Goal: Task Accomplishment & Management: Use online tool/utility

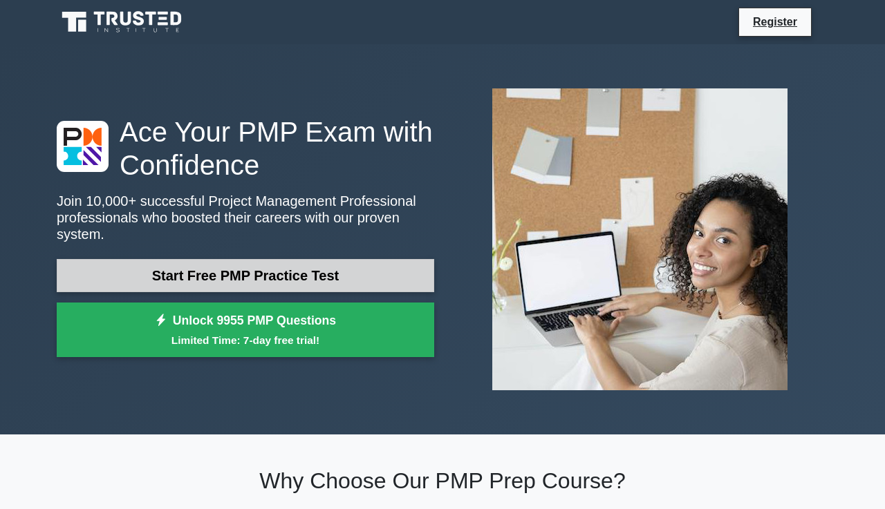
click at [364, 288] on link "Start Free PMP Practice Test" at bounding box center [245, 275] width 377 height 33
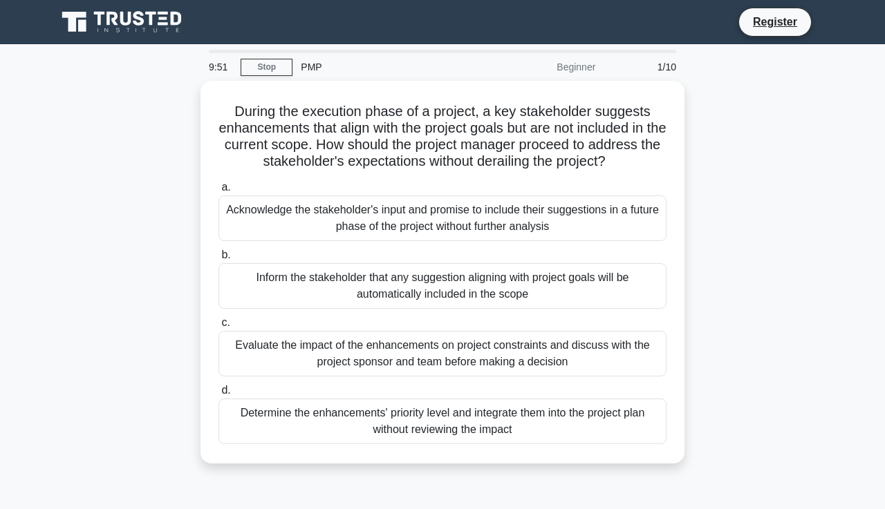
click at [315, 64] on div "PMP" at bounding box center [387, 67] width 190 height 28
click at [315, 67] on div "PMP" at bounding box center [387, 67] width 190 height 28
click at [315, 71] on div "PMP" at bounding box center [387, 67] width 190 height 28
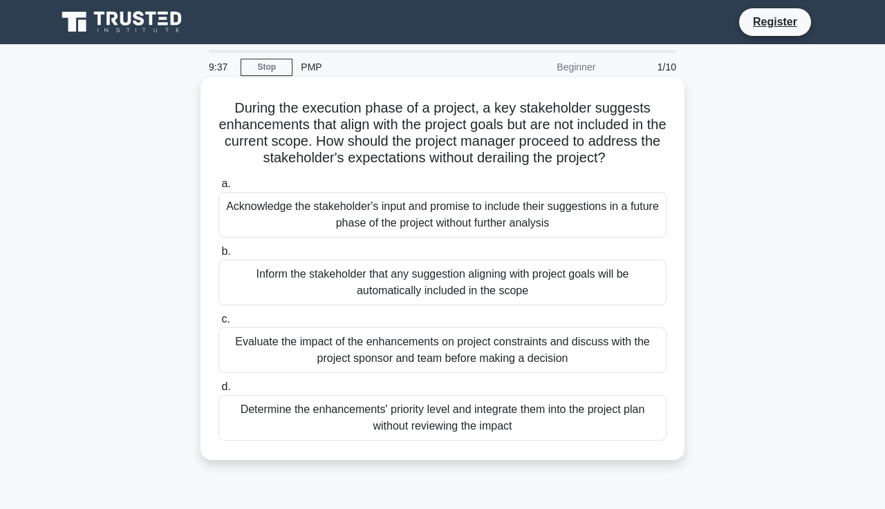
click at [346, 276] on div "Inform the stakeholder that any suggestion aligning with project goals will be …" at bounding box center [442, 283] width 448 height 46
click at [218, 256] on input "b. Inform the stakeholder that any suggestion aligning with project goals will …" at bounding box center [218, 251] width 0 height 9
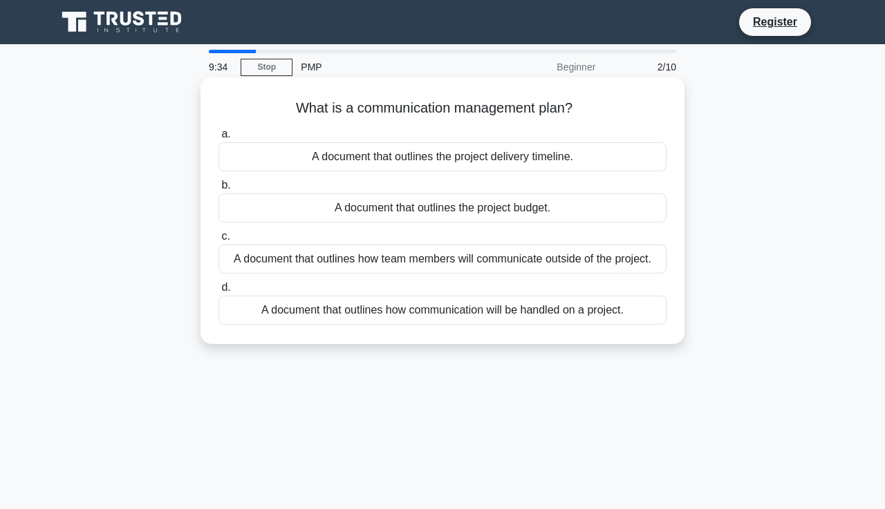
click at [344, 214] on div "A document that outlines the project budget." at bounding box center [442, 208] width 448 height 29
click at [218, 190] on input "b. A document that outlines the project budget." at bounding box center [218, 185] width 0 height 9
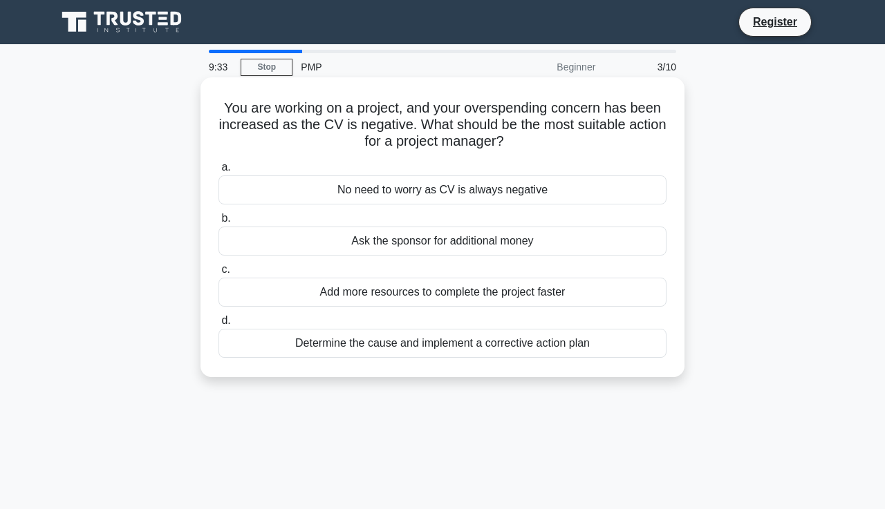
click at [349, 224] on label "b. Ask the sponsor for additional money" at bounding box center [442, 233] width 448 height 46
click at [218, 223] on input "b. Ask the sponsor for additional money" at bounding box center [218, 218] width 0 height 9
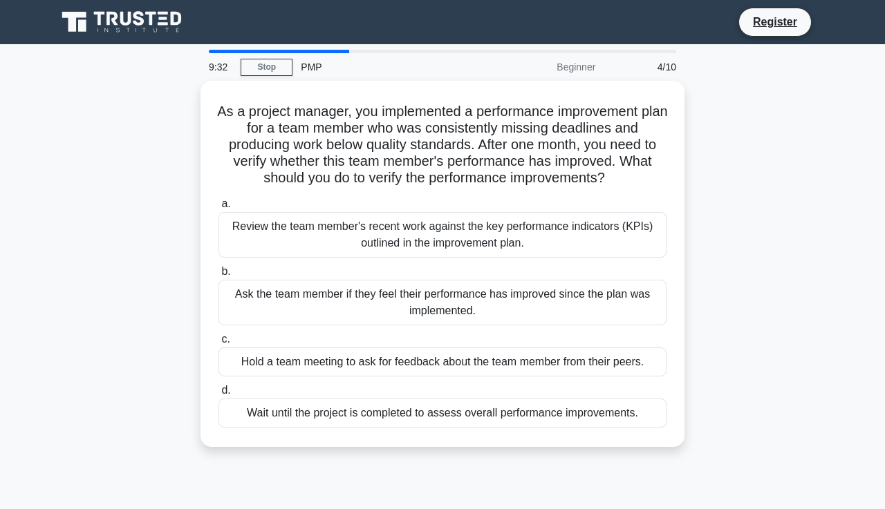
click at [349, 224] on div "Review the team member's recent work against the key performance indicators (KP…" at bounding box center [442, 235] width 448 height 46
click at [218, 209] on input "a. Review the team member's recent work against the key performance indicators …" at bounding box center [218, 204] width 0 height 9
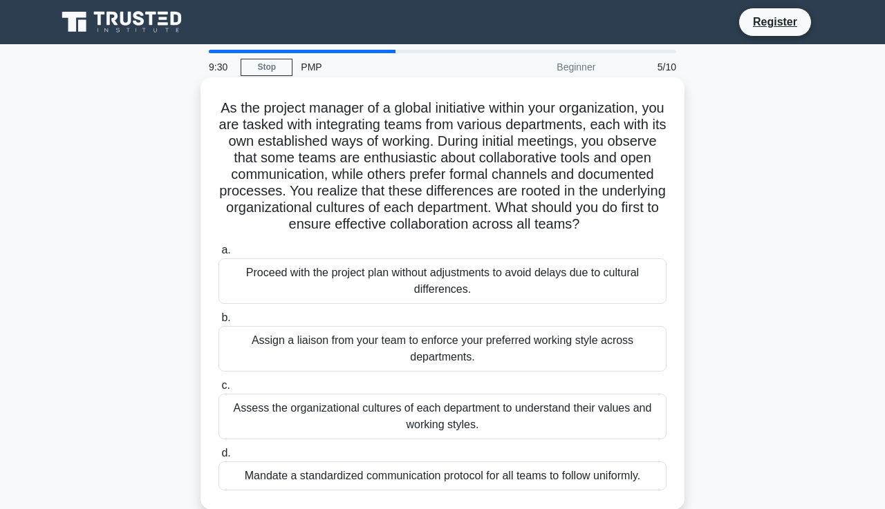
click at [327, 299] on div "Proceed with the project plan without adjustments to avoid delays due to cultur…" at bounding box center [442, 282] width 448 height 46
click at [218, 255] on input "a. Proceed with the project plan without adjustments to avoid delays due to cul…" at bounding box center [218, 250] width 0 height 9
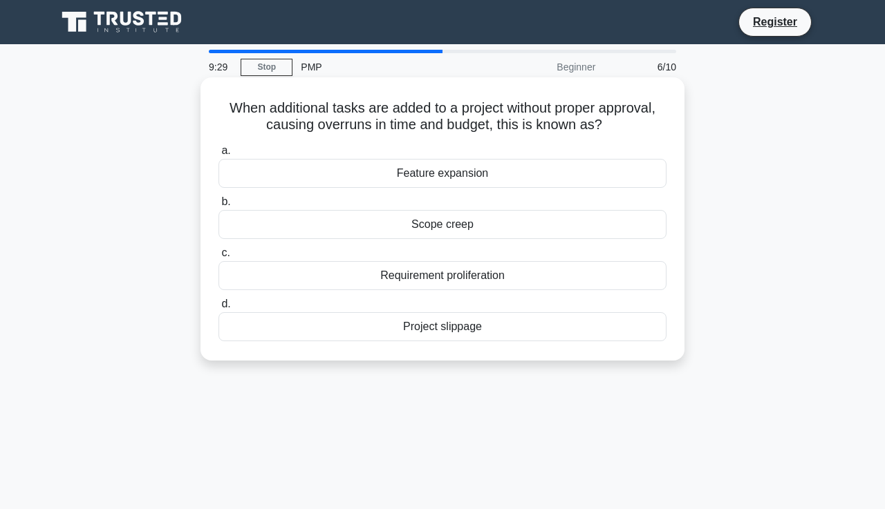
click at [330, 295] on div "a. Feature expansion b. Scope creep c. d." at bounding box center [442, 242] width 464 height 205
click at [328, 284] on div "Requirement proliferation" at bounding box center [442, 275] width 448 height 29
click at [218, 258] on input "c. Requirement proliferation" at bounding box center [218, 253] width 0 height 9
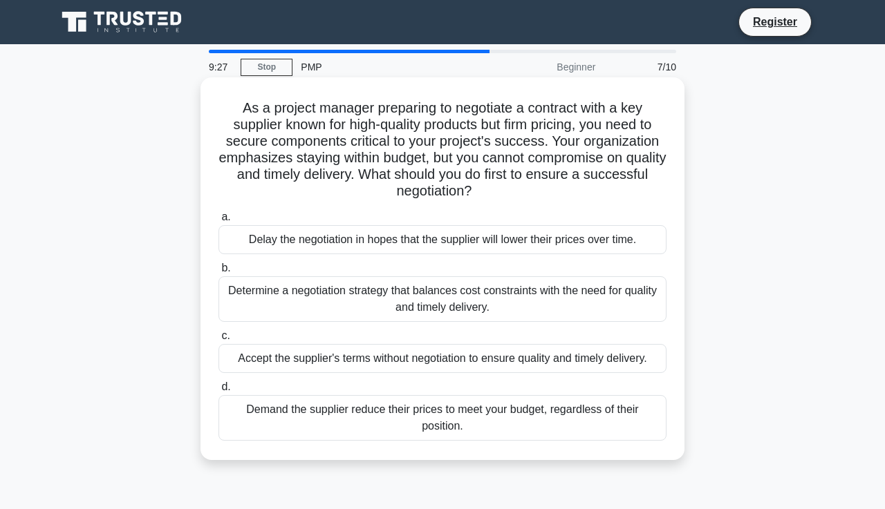
click at [328, 283] on div "Determine a negotiation strategy that balances cost constraints with the need f…" at bounding box center [442, 299] width 448 height 46
click at [218, 273] on input "b. Determine a negotiation strategy that balances cost constraints with the nee…" at bounding box center [218, 268] width 0 height 9
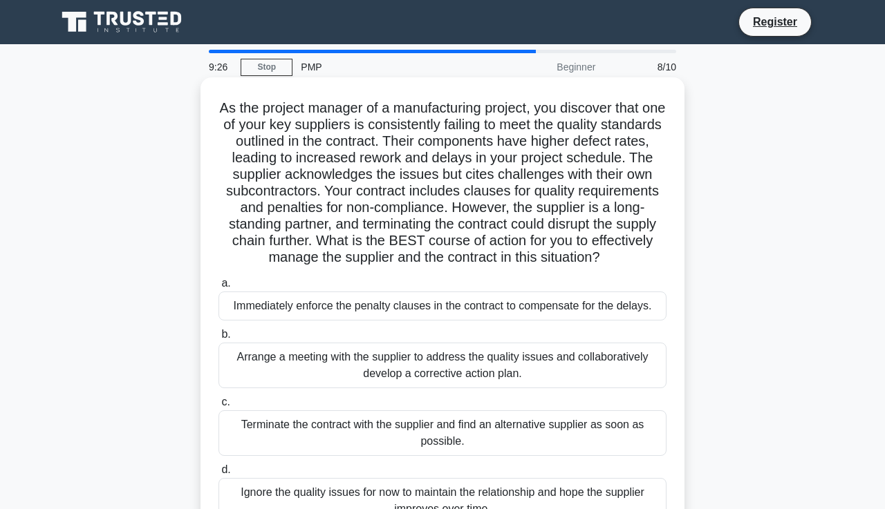
click at [334, 297] on div "Immediately enforce the penalty clauses in the contract to compensate for the d…" at bounding box center [442, 306] width 448 height 29
click at [218, 288] on input "a. Immediately enforce the penalty clauses in the contract to compensate for th…" at bounding box center [218, 283] width 0 height 9
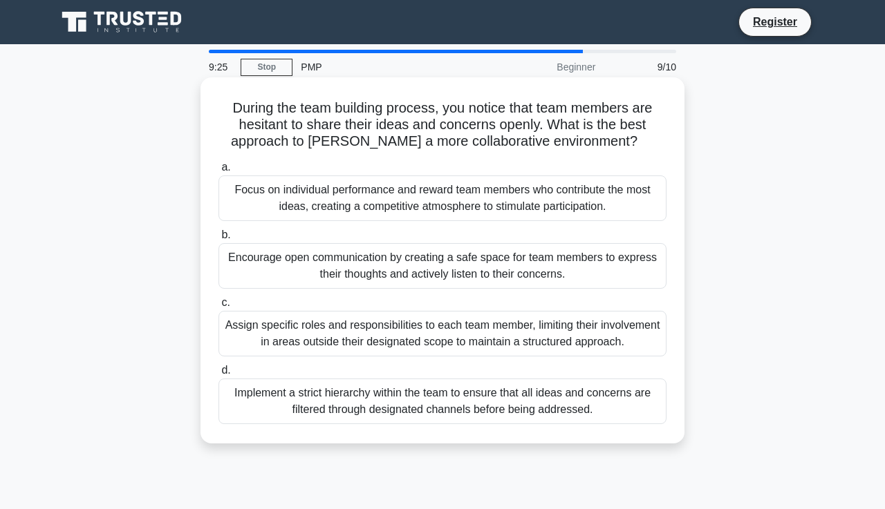
click at [335, 301] on label "c. Assign specific roles and responsibilities to each team member, limiting the…" at bounding box center [442, 325] width 448 height 62
click at [218, 301] on input "c. Assign specific roles and responsibilities to each team member, limiting the…" at bounding box center [218, 303] width 0 height 9
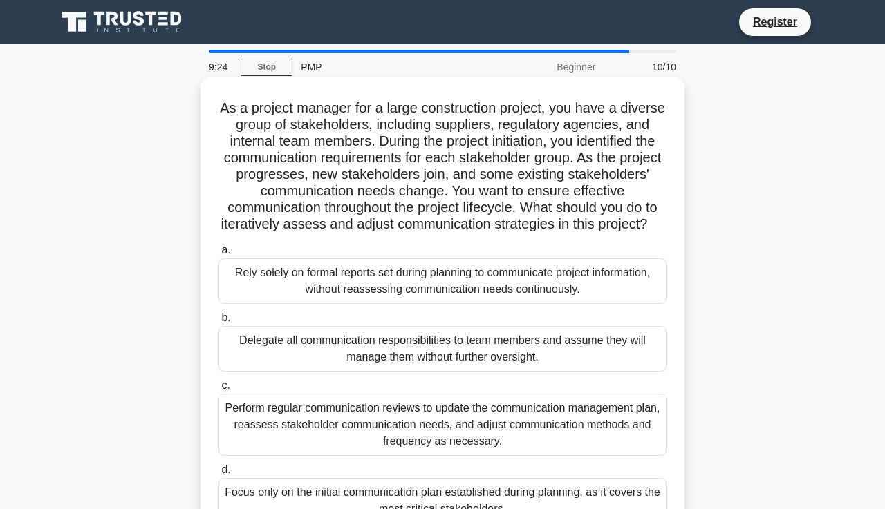
click at [335, 300] on div "Rely solely on formal reports set during planning to communicate project inform…" at bounding box center [442, 282] width 448 height 46
click at [218, 255] on input "a. Rely solely on formal reports set during planning to communicate project inf…" at bounding box center [218, 250] width 0 height 9
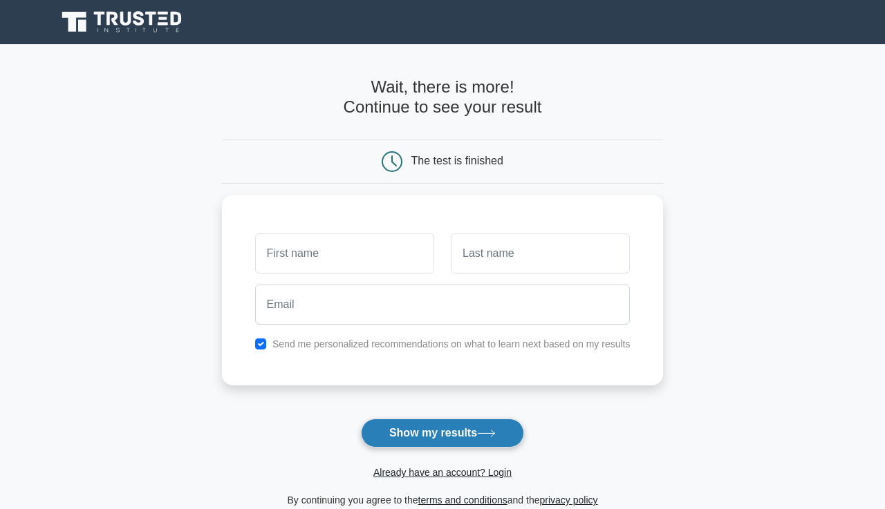
click at [460, 436] on button "Show my results" at bounding box center [442, 433] width 163 height 29
